Goal: Task Accomplishment & Management: Complete application form

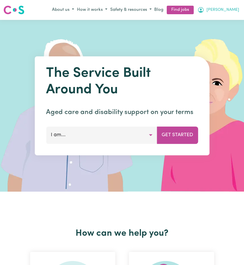
click at [235, 9] on span "[PERSON_NAME]" at bounding box center [223, 10] width 33 height 6
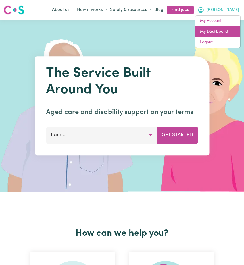
click at [216, 29] on link "My Dashboard" at bounding box center [218, 31] width 45 height 11
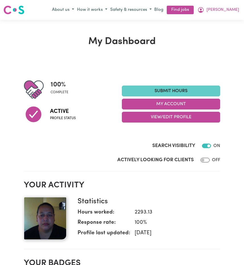
click at [173, 91] on link "Submit Hours" at bounding box center [171, 91] width 98 height 11
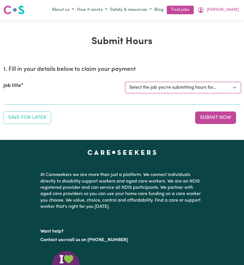
select select "14212"
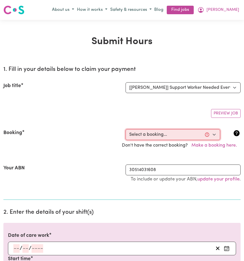
select select "356549"
type input "[DATE]"
type input "12"
type input "8"
type input "2025"
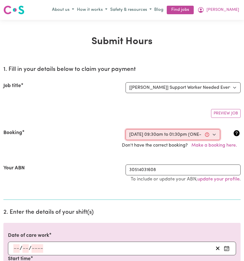
type input "09:30"
type input "9"
type input "30"
select select "am"
type input "13:30"
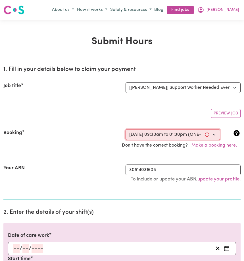
type input "1"
type input "30"
select select "pm"
select select "45-Weekday"
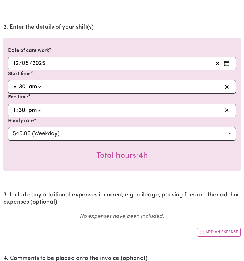
scroll to position [194, 0]
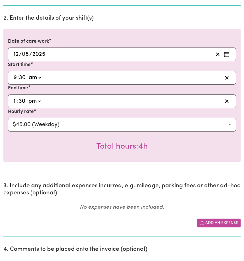
click at [220, 223] on button "Add an expense" at bounding box center [218, 222] width 43 height 9
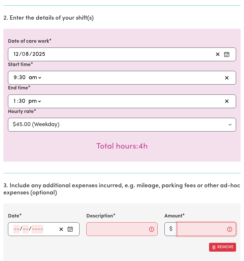
click at [183, 231] on input "Amount" at bounding box center [206, 229] width 59 height 14
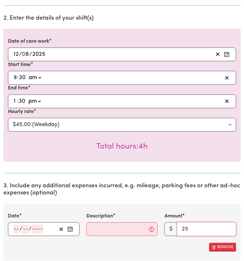
type input "25"
click at [91, 230] on input "Description" at bounding box center [122, 229] width 72 height 14
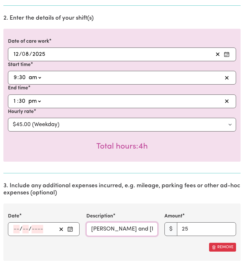
type input "[PERSON_NAME] and [PERSON_NAME] for shopping"
click at [70, 230] on circle "Enter the date of expense" at bounding box center [70, 229] width 1 height 1
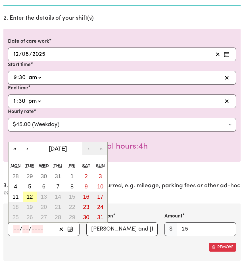
click at [29, 197] on abbr "12" at bounding box center [29, 196] width 6 height 6
type input "[DATE]"
type input "12"
type input "8"
type input "2025"
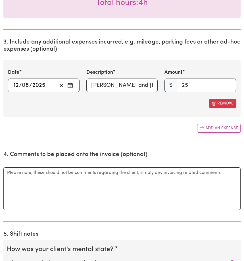
scroll to position [443, 0]
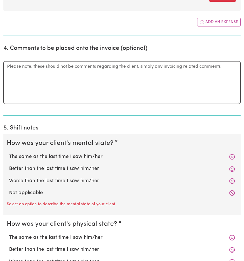
click at [41, 193] on label "Not applicable" at bounding box center [122, 192] width 226 height 7
click at [9, 189] on input "Not applicable" at bounding box center [9, 189] width 0 height 0
radio input "true"
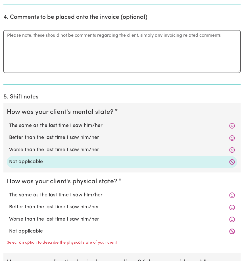
scroll to position [512, 0]
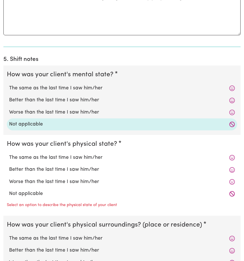
click at [40, 195] on label "Not applicable" at bounding box center [122, 193] width 226 height 7
click at [9, 190] on input "Not applicable" at bounding box center [9, 190] width 0 height 0
radio input "true"
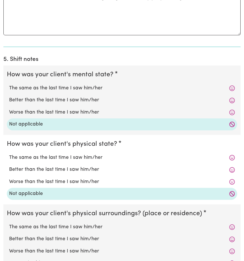
scroll to position [620, 0]
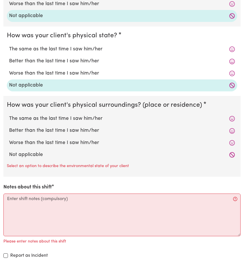
click at [42, 157] on label "Not applicable" at bounding box center [122, 154] width 226 height 7
click at [9, 151] on input "Not applicable" at bounding box center [9, 151] width 0 height 0
radio input "true"
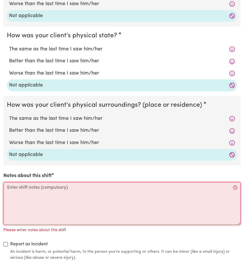
click at [12, 195] on textarea "Notes about this shift" at bounding box center [121, 203] width 237 height 43
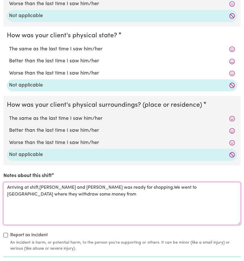
click at [180, 190] on textarea "Arriving at shift,[PERSON_NAME] and [PERSON_NAME] was ready for shopping.We wen…" at bounding box center [121, 203] width 237 height 43
drag, startPoint x: 67, startPoint y: 196, endPoint x: 70, endPoint y: 197, distance: 3.7
click at [67, 196] on textarea "Arriving at shift,[PERSON_NAME] and [PERSON_NAME] was ready for shopping.We wen…" at bounding box center [121, 203] width 237 height 43
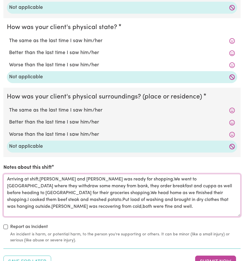
scroll to position [675, 0]
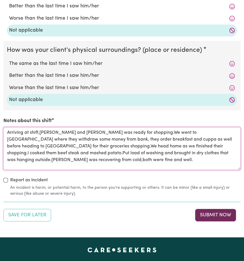
type textarea "Arriving at shift,[PERSON_NAME] and [PERSON_NAME] was ready for shopping.We wen…"
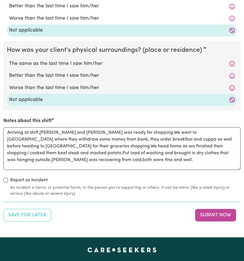
click at [208, 217] on button "Submit Now" at bounding box center [215, 215] width 41 height 13
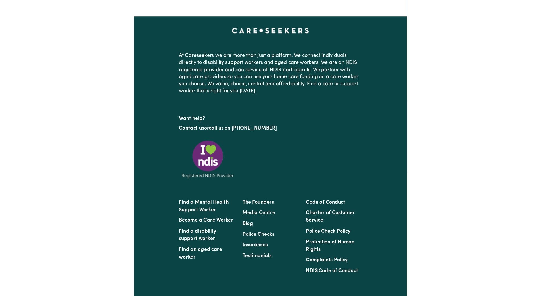
scroll to position [0, 0]
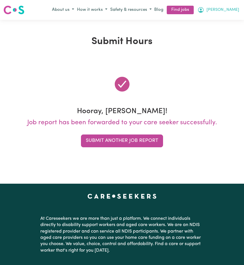
click at [233, 11] on span "[PERSON_NAME]" at bounding box center [223, 10] width 33 height 6
click at [217, 23] on link "My Account" at bounding box center [218, 21] width 45 height 11
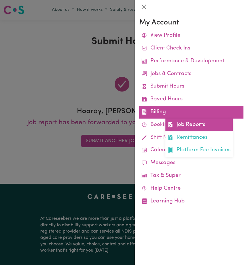
click at [198, 126] on link "Job Reports" at bounding box center [199, 125] width 67 height 13
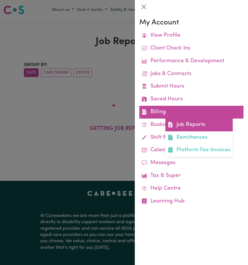
click at [192, 123] on link "Job Reports" at bounding box center [199, 125] width 67 height 13
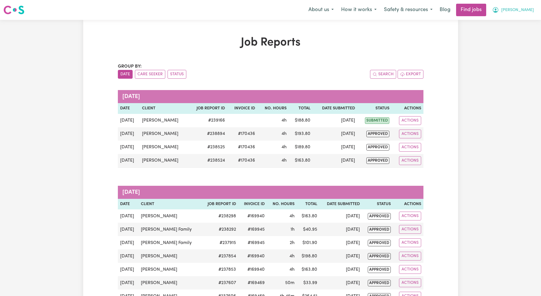
click at [244, 11] on span "[PERSON_NAME]" at bounding box center [518, 10] width 33 height 6
click at [244, 43] on link "Logout" at bounding box center [515, 43] width 45 height 11
